Goal: Task Accomplishment & Management: Complete application form

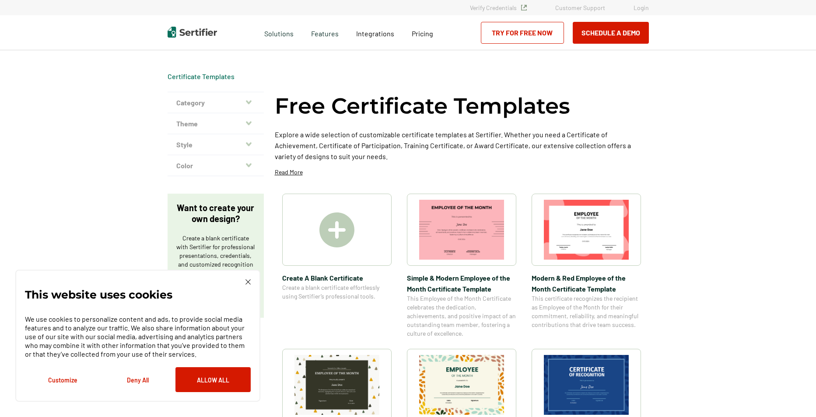
click at [340, 226] on img at bounding box center [336, 230] width 35 height 35
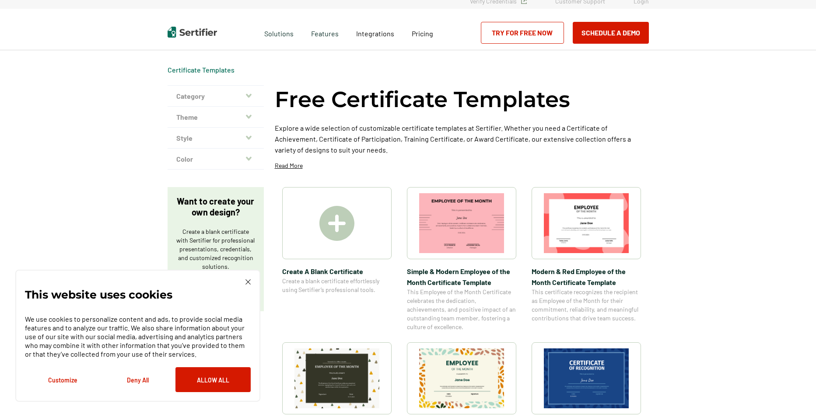
scroll to position [175, 0]
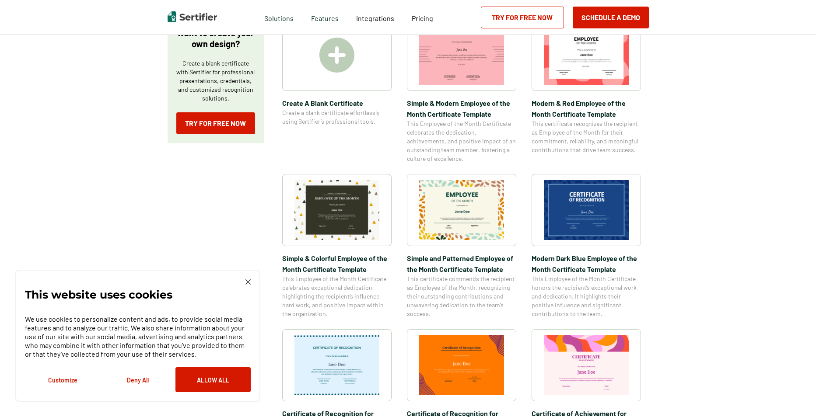
click at [250, 279] on div "This website uses cookies We use cookies to personalize content and ads, to pro…" at bounding box center [137, 336] width 245 height 132
click at [250, 280] on img at bounding box center [247, 281] width 5 height 5
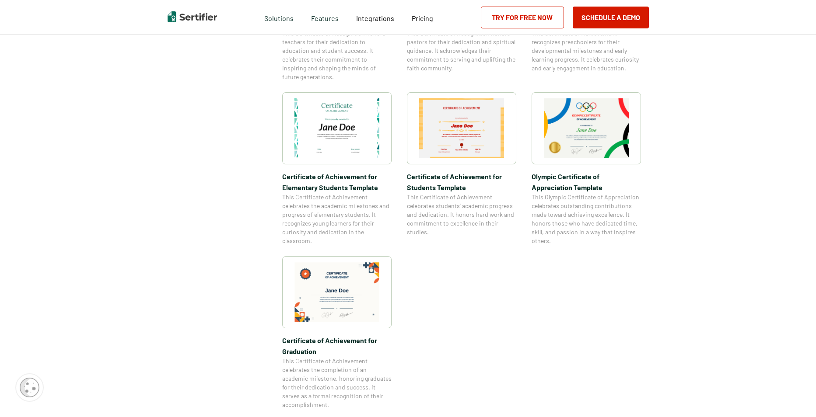
scroll to position [437, 0]
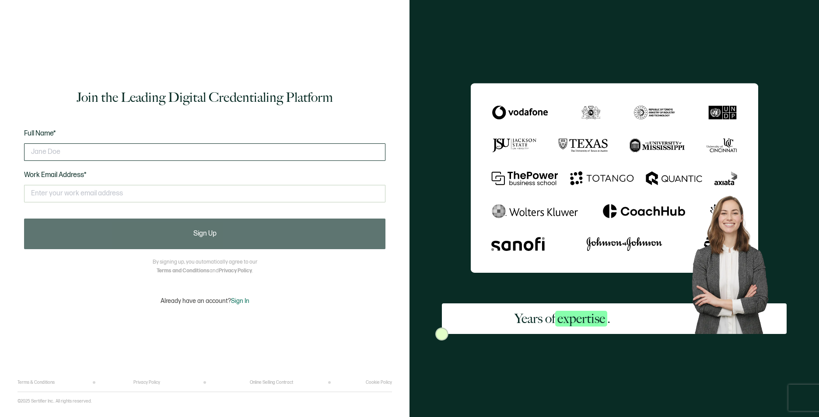
click at [144, 152] on input "text" at bounding box center [204, 151] width 361 height 17
type input "P"
